Goal: Find specific page/section: Find specific page/section

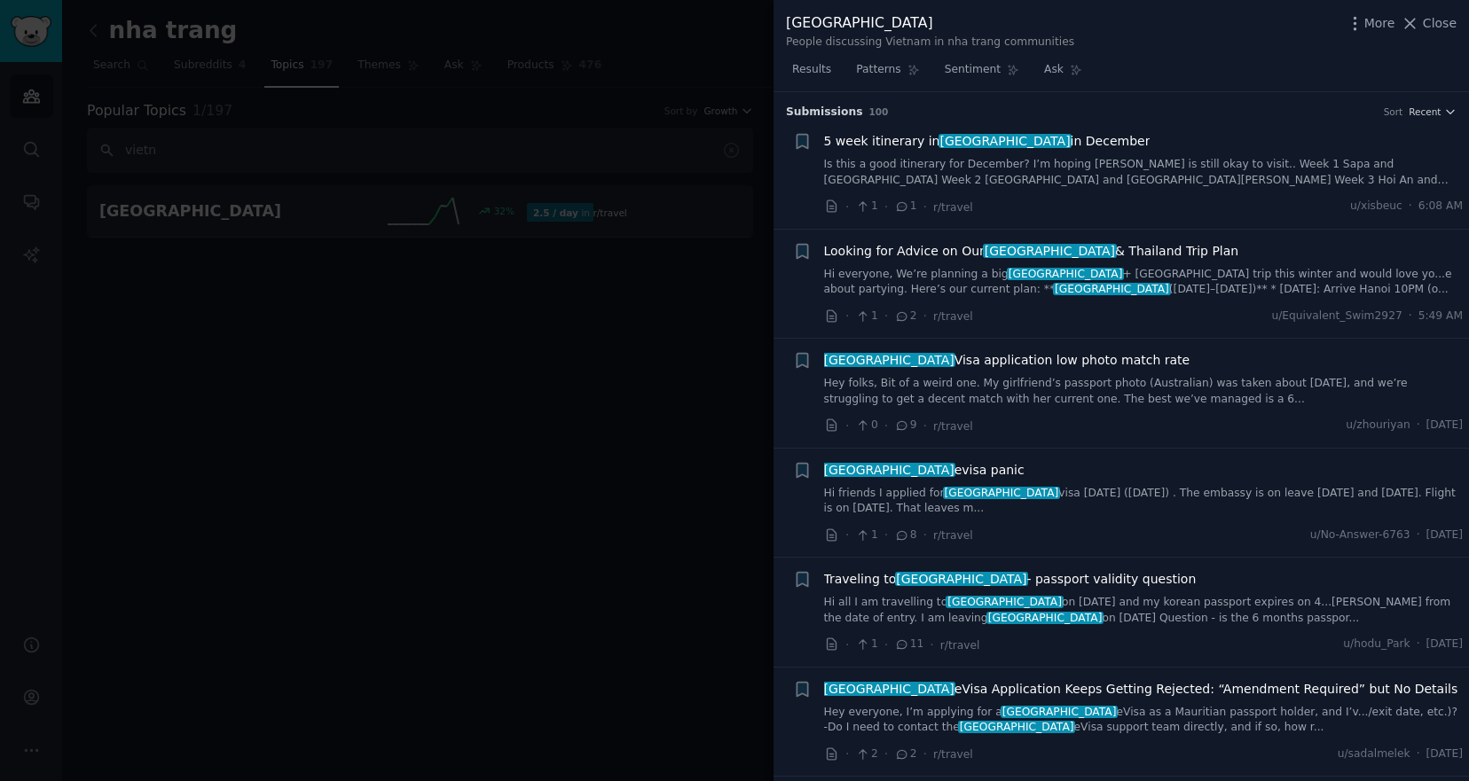
scroll to position [2300, 0]
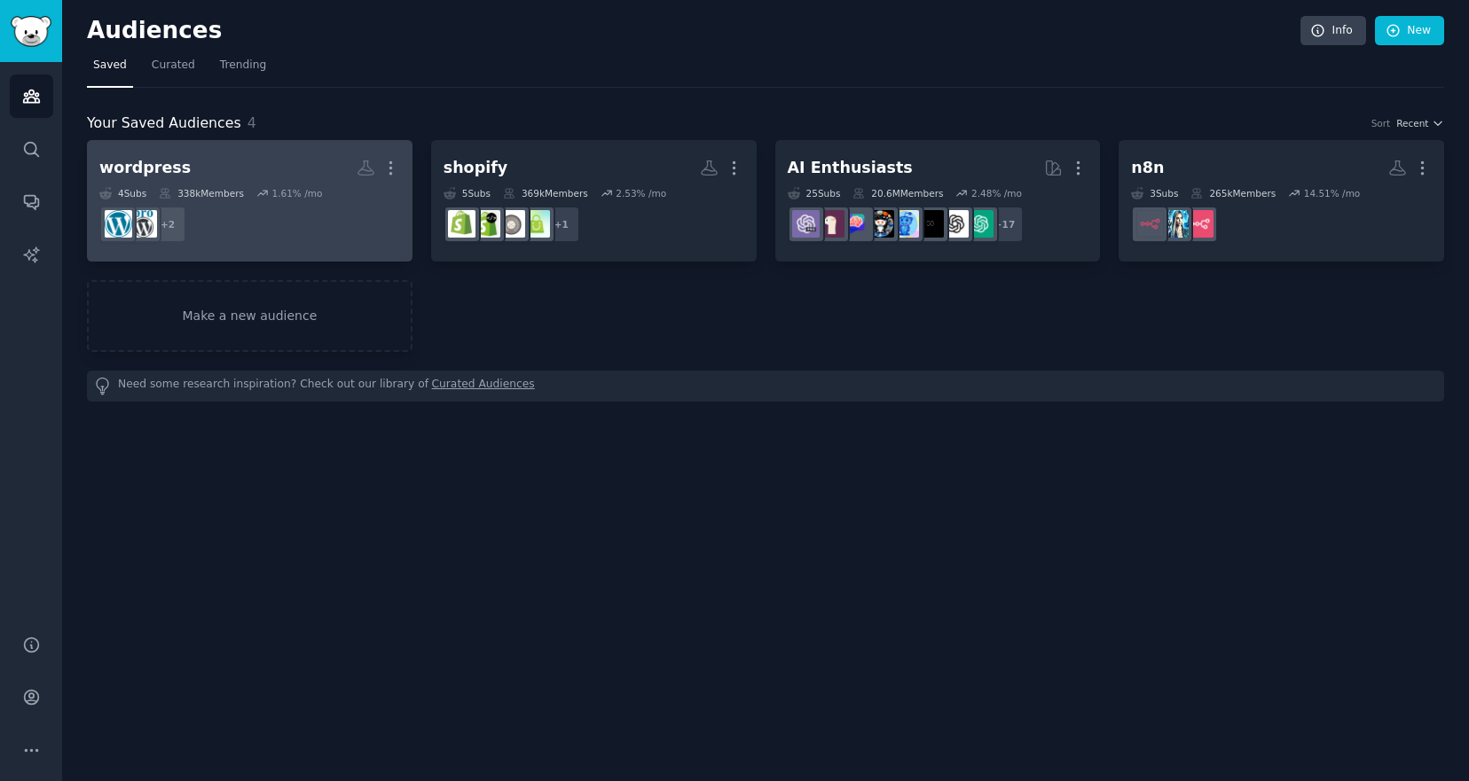
click at [273, 174] on h2 "wordpress More" at bounding box center [249, 168] width 301 height 31
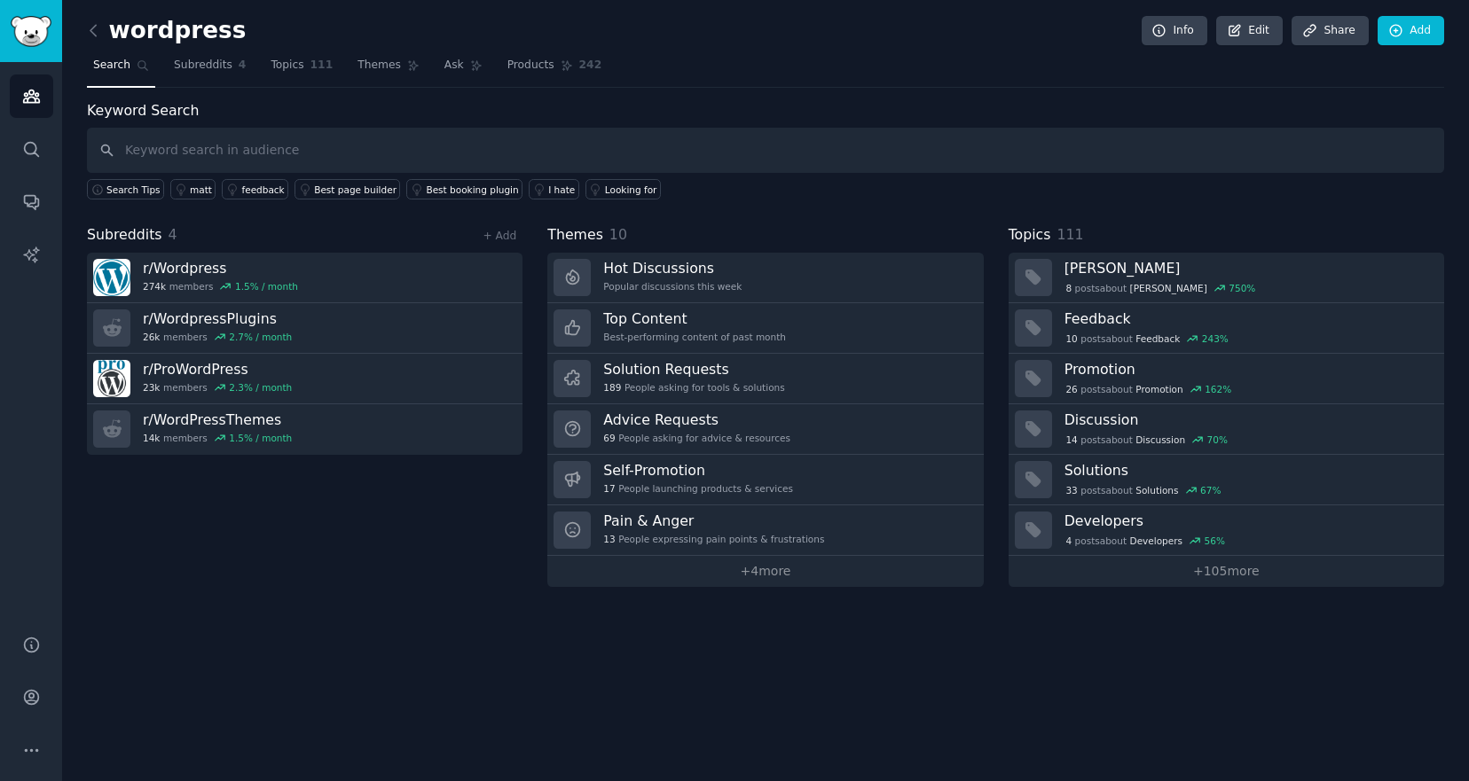
click at [120, 66] on span "Search" at bounding box center [111, 66] width 37 height 16
click at [219, 63] on span "Subreddits" at bounding box center [203, 66] width 59 height 16
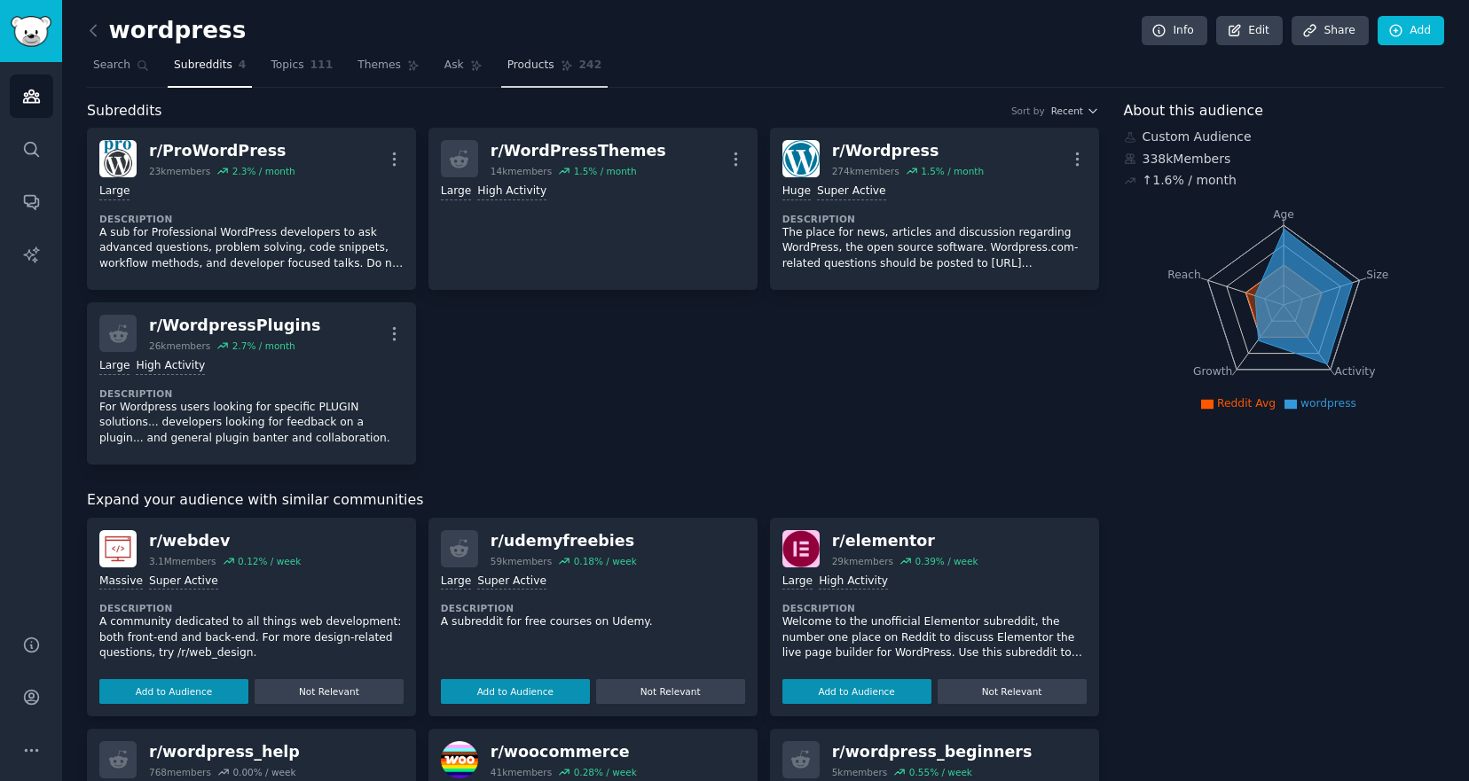
click at [539, 64] on span "Products" at bounding box center [530, 66] width 47 height 16
